Goal: Transaction & Acquisition: Purchase product/service

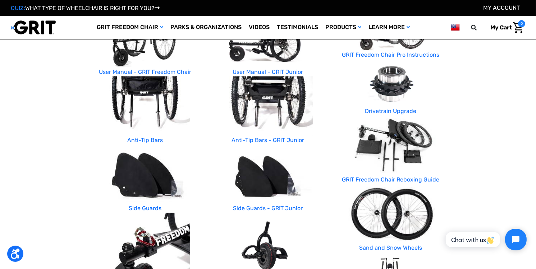
scroll to position [182, 0]
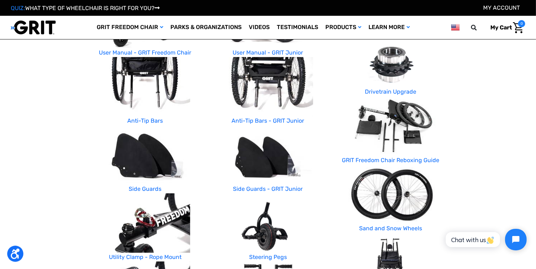
click at [124, 162] on img at bounding box center [145, 155] width 90 height 60
click at [140, 191] on link "Side Guards" at bounding box center [145, 189] width 33 height 7
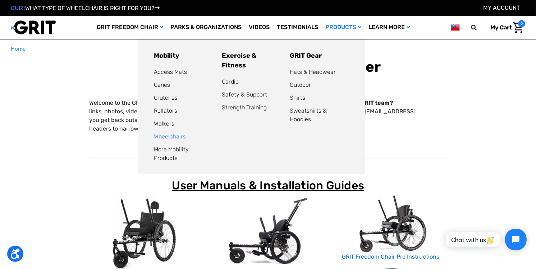
click at [173, 136] on link "Wheelchairs" at bounding box center [170, 136] width 32 height 7
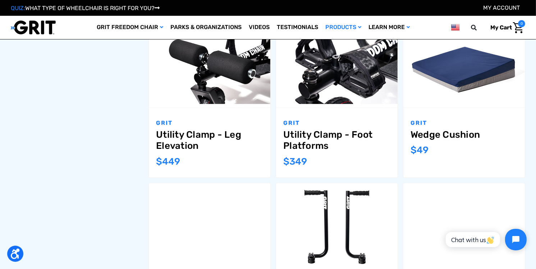
scroll to position [471, 0]
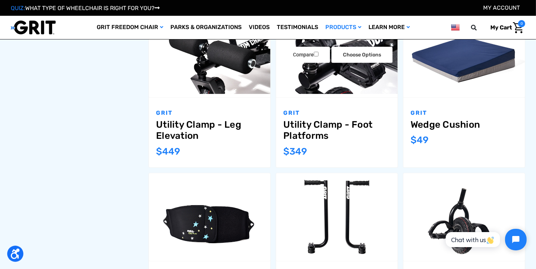
click at [380, 78] on img "Utility Clamp - Foot Platforms,$349.00\a" at bounding box center [336, 53] width 121 height 81
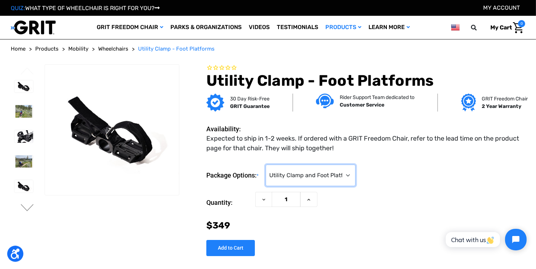
click at [284, 177] on select "Choose Options Utility Clamp and Foot Platforms ($349) Foot Platforms Only (No …" at bounding box center [310, 176] width 90 height 22
click at [23, 111] on img at bounding box center [23, 111] width 19 height 13
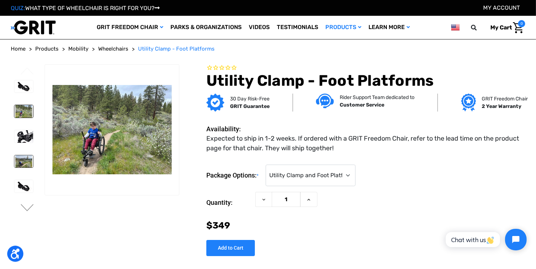
click at [22, 162] on img at bounding box center [23, 162] width 19 height 13
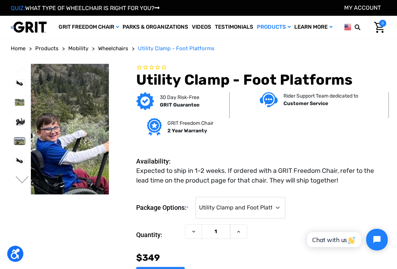
click at [55, 128] on img at bounding box center [139, 130] width 460 height 306
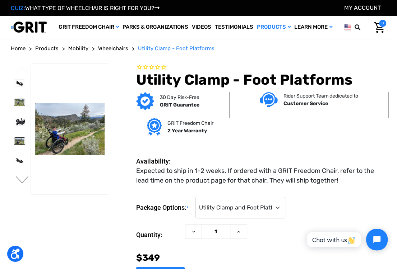
click at [19, 102] on img at bounding box center [19, 102] width 10 height 7
